Goal: Find specific page/section: Find specific page/section

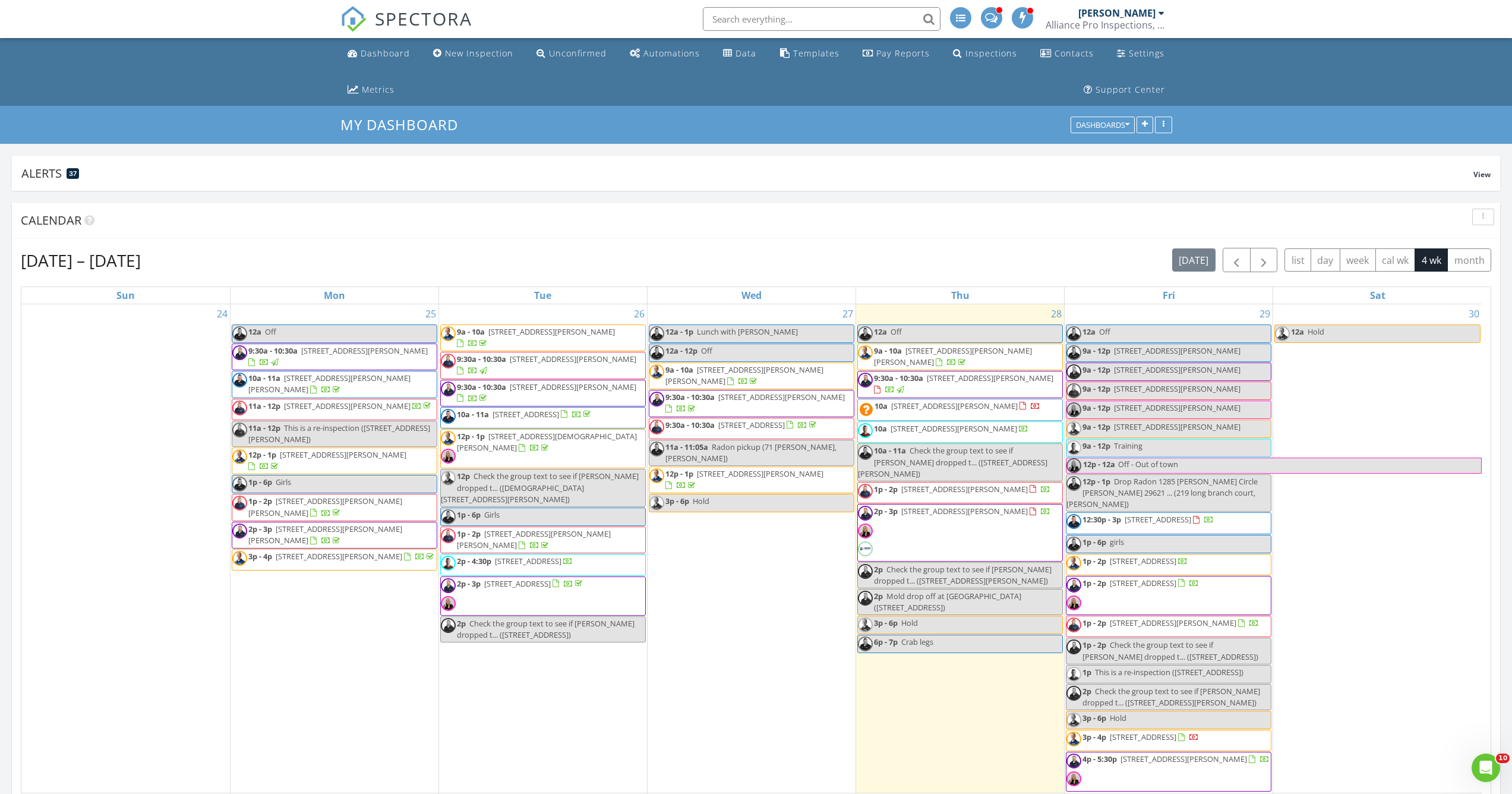
click at [801, 19] on input "text" at bounding box center [821, 19] width 238 height 24
type input "p"
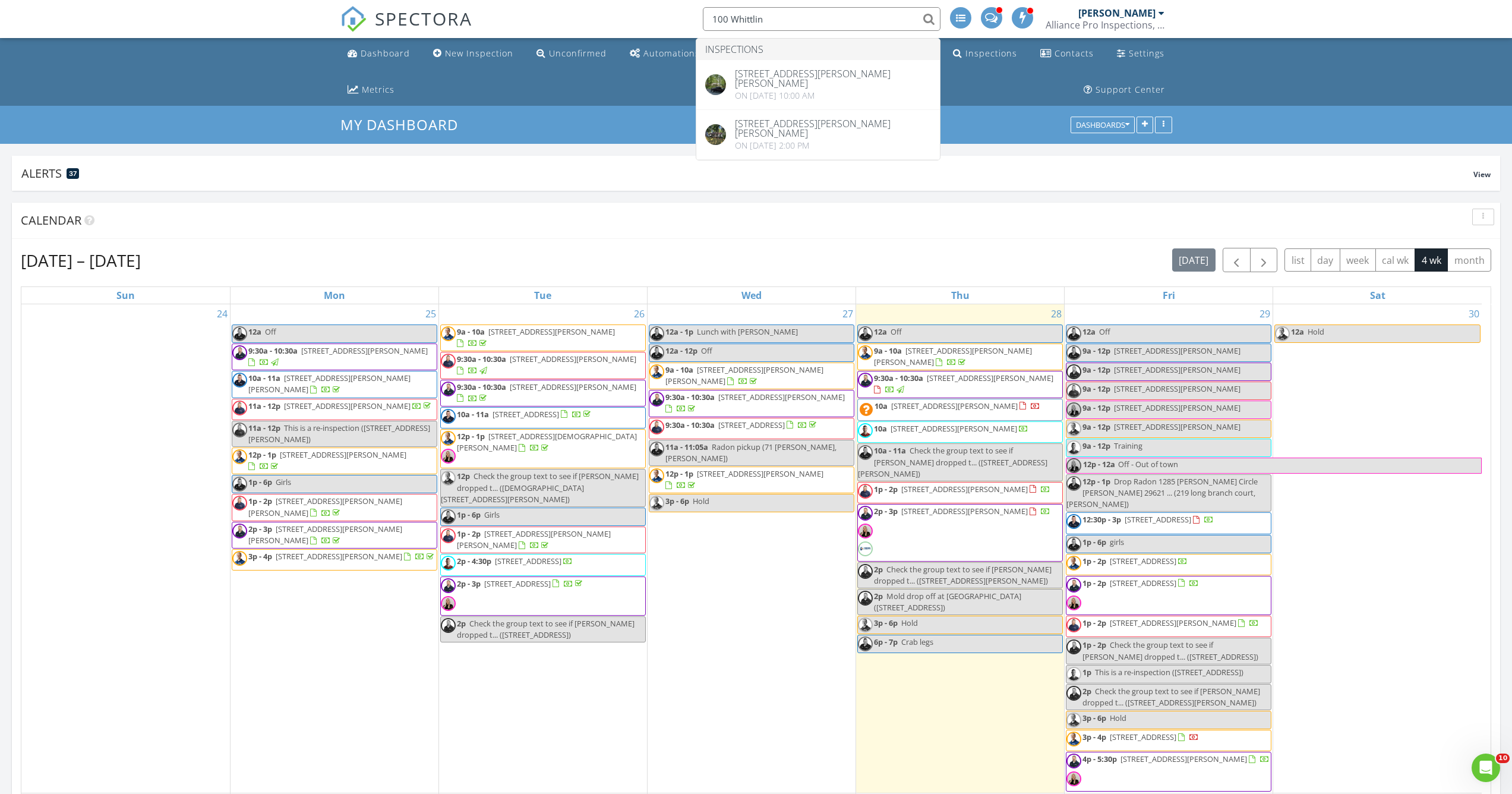
type input "100 Whittlin"
drag, startPoint x: 777, startPoint y: 22, endPoint x: 773, endPoint y: 82, distance: 60.1
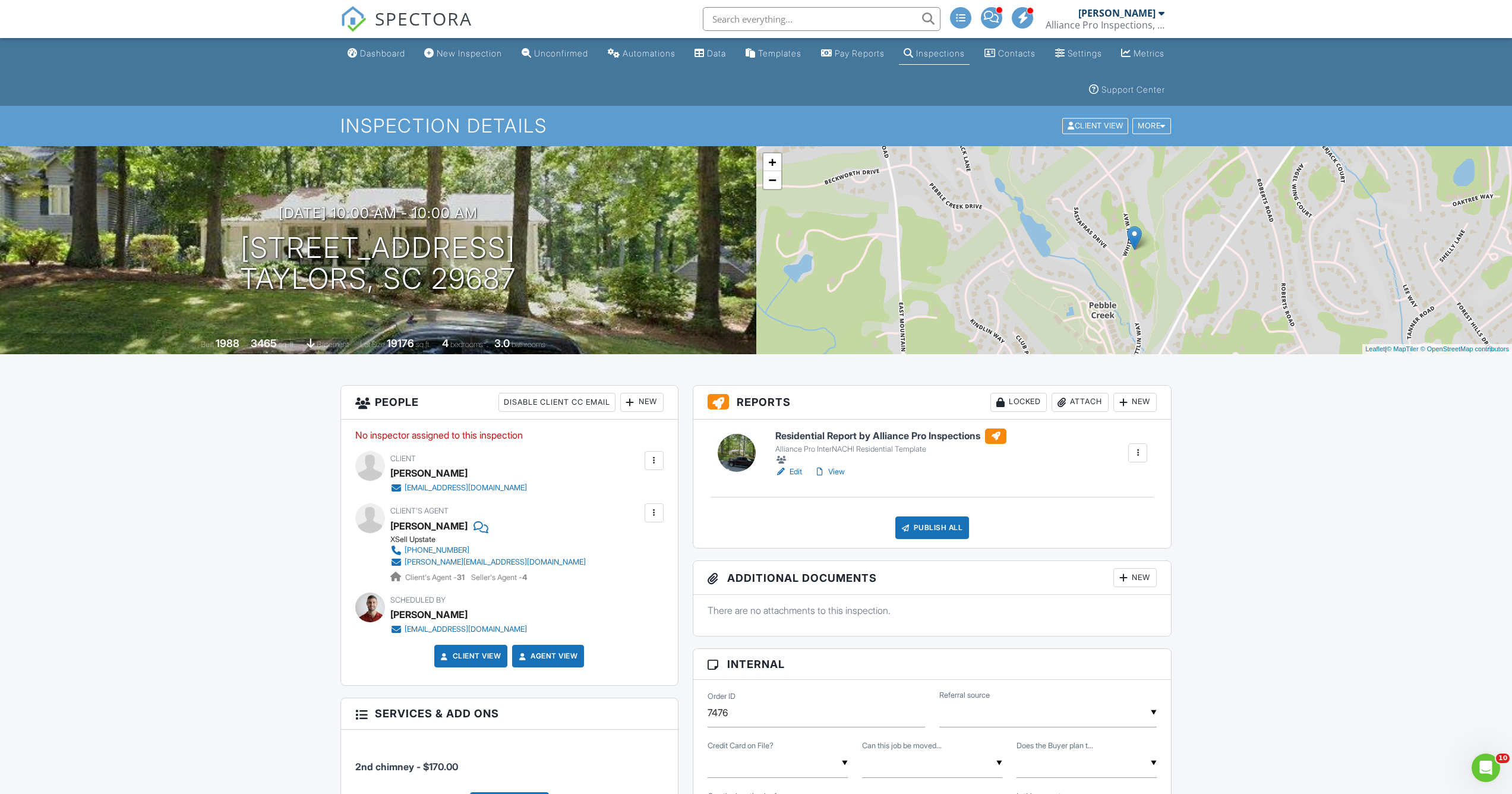
click at [763, 15] on input "text" at bounding box center [821, 19] width 238 height 24
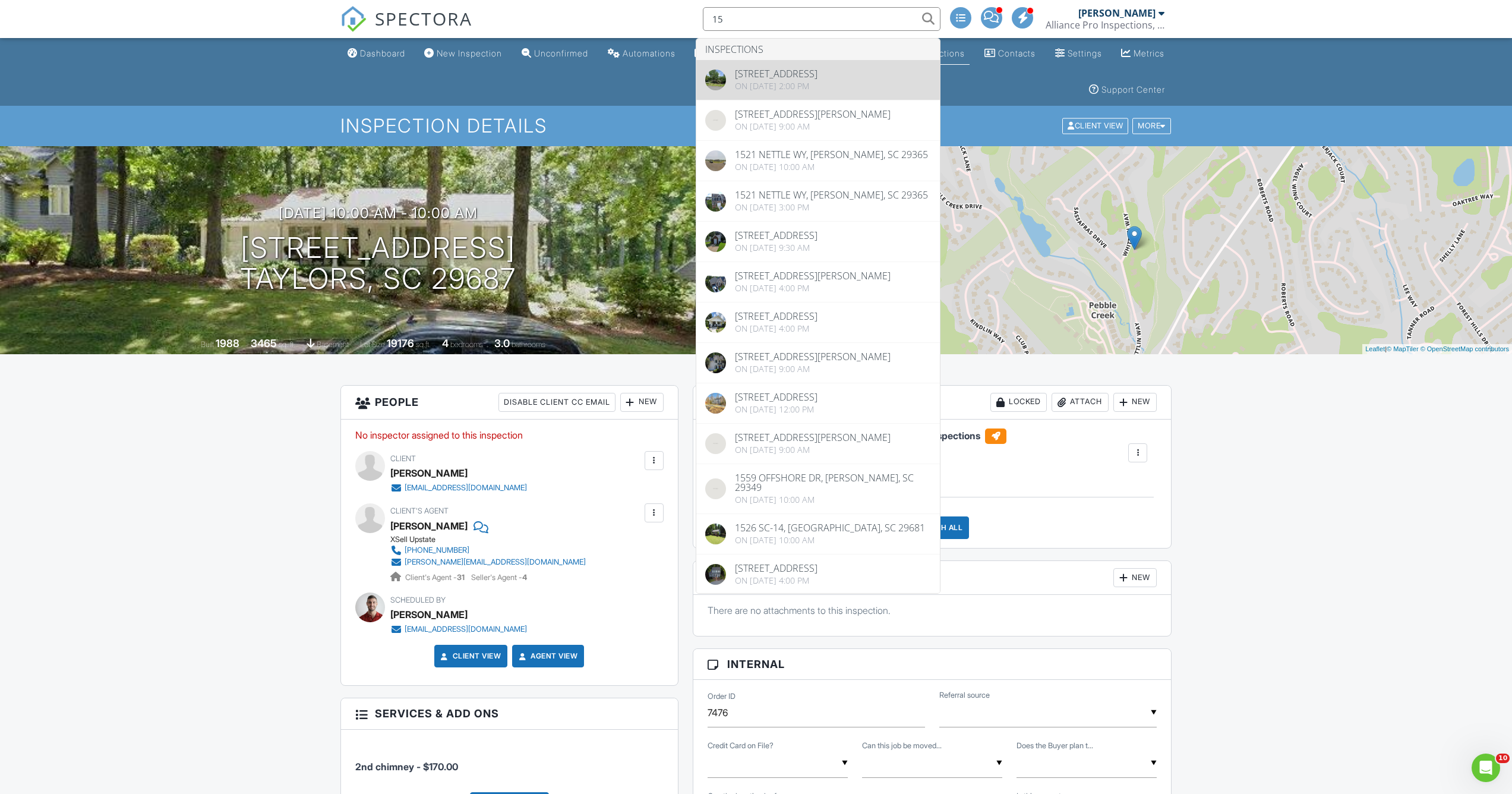
type input "15"
